Goal: Answer question/provide support

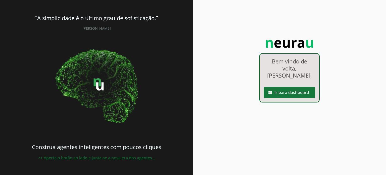
click at [283, 86] on span at bounding box center [289, 92] width 51 height 12
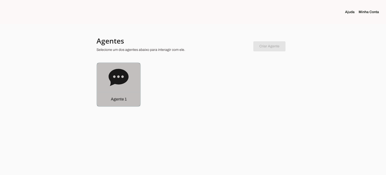
click at [123, 74] on icon at bounding box center [119, 77] width 20 height 17
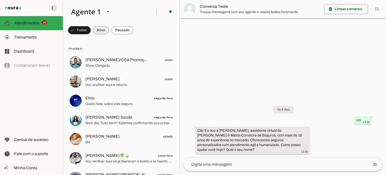
click at [91, 32] on span at bounding box center [79, 30] width 23 height 12
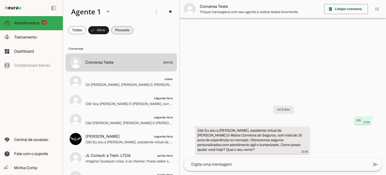
click at [86, 28] on span at bounding box center [77, 30] width 18 height 12
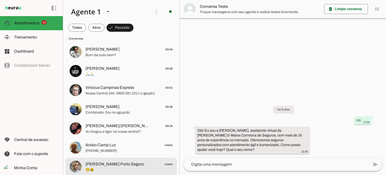
scroll to position [478, 0]
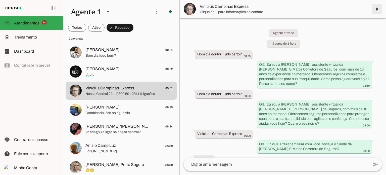
click at [378, 9] on span at bounding box center [377, 9] width 12 height 12
